Goal: Information Seeking & Learning: Learn about a topic

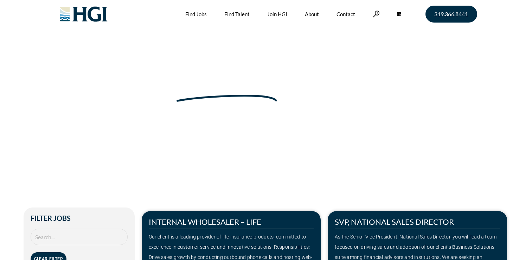
scroll to position [70, 0]
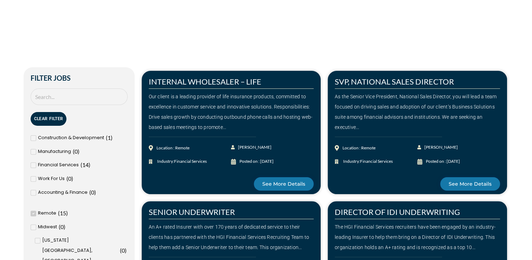
scroll to position [141, 0]
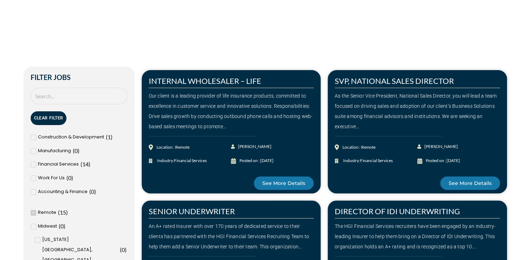
click at [51, 215] on span "Remote" at bounding box center [47, 212] width 18 height 10
click at [0, 0] on input "Remote ( 15 )" at bounding box center [0, 0] width 0 height 0
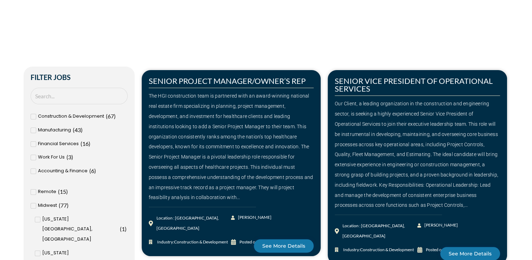
click at [43, 191] on span "Remote" at bounding box center [47, 191] width 18 height 10
click at [0, 0] on input "Remote ( 15 )" at bounding box center [0, 0] width 0 height 0
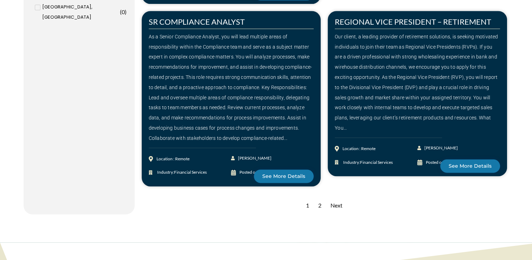
scroll to position [949, 0]
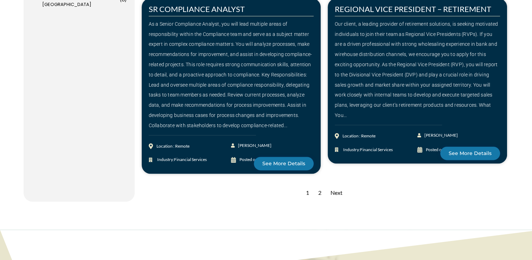
click at [320, 184] on div "2" at bounding box center [320, 192] width 10 height 17
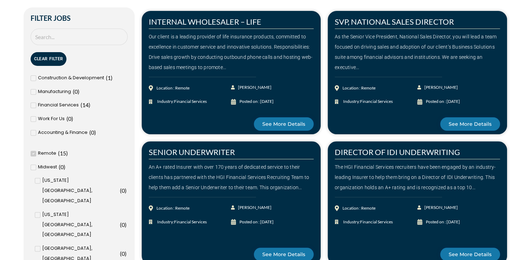
scroll to position [211, 0]
